Goal: Use online tool/utility

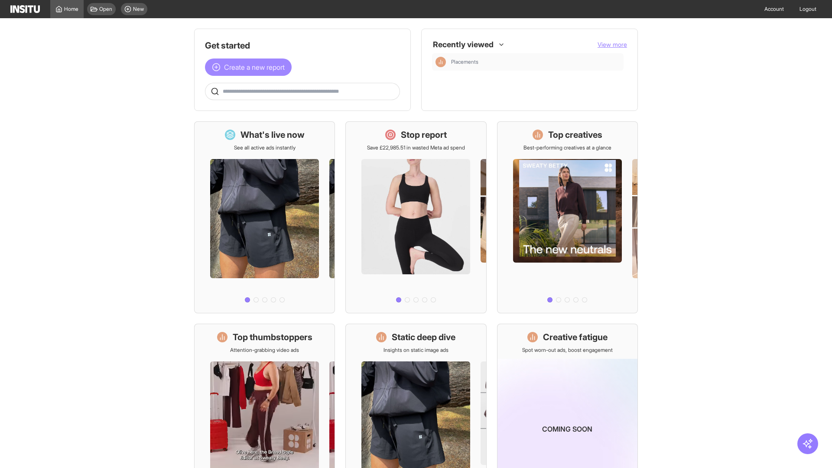
click at [250, 67] on span "Create a new report" at bounding box center [254, 67] width 61 height 10
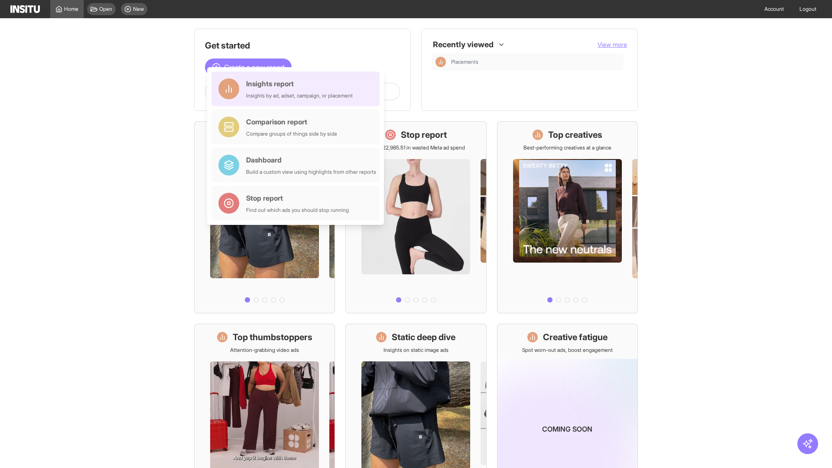
click at [298, 89] on div "Insights report Insights by ad, adset, campaign, or placement" at bounding box center [299, 88] width 107 height 21
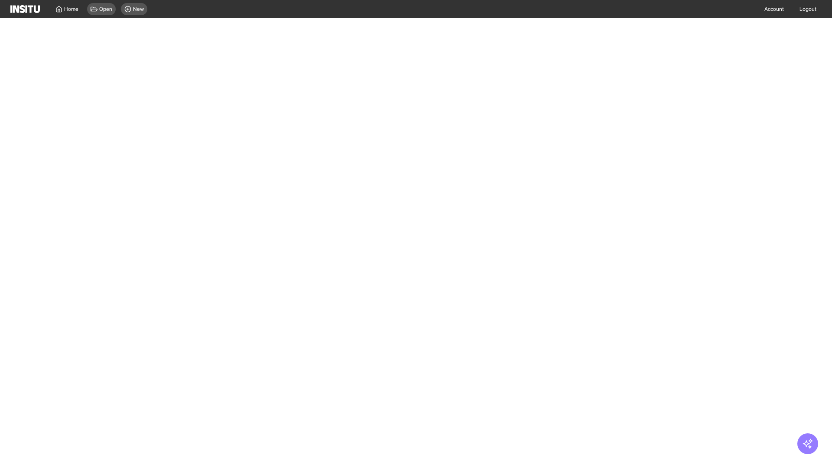
select select "**"
